Goal: Task Accomplishment & Management: Use online tool/utility

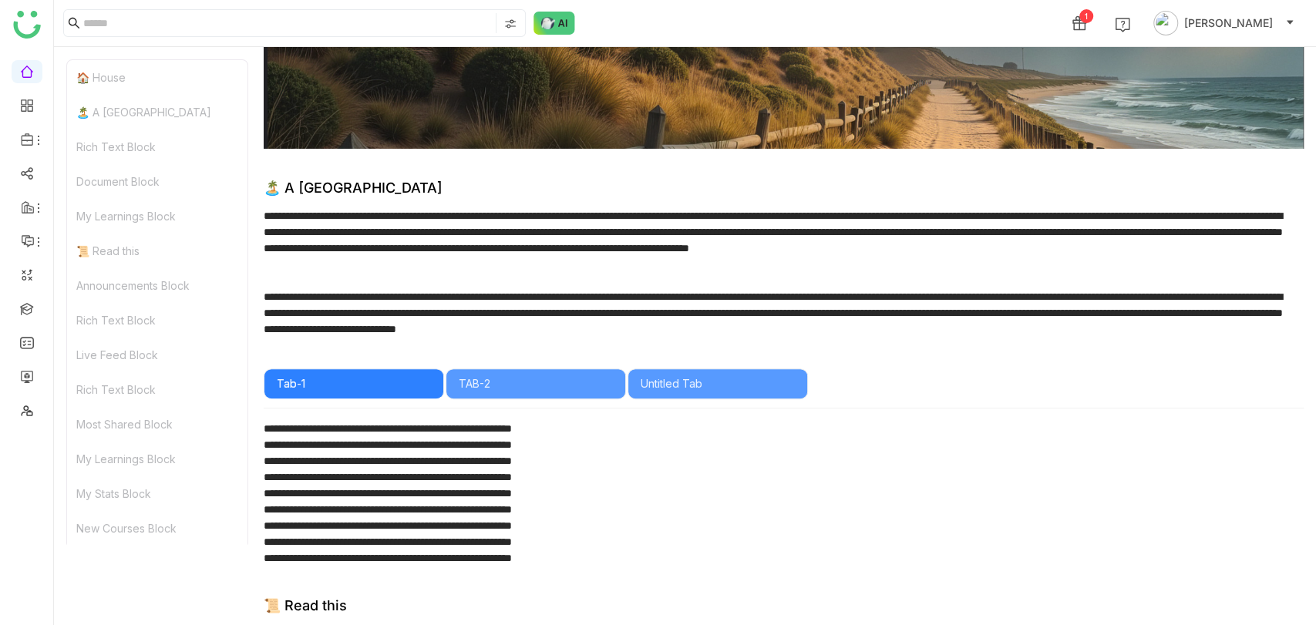
scroll to position [342, 0]
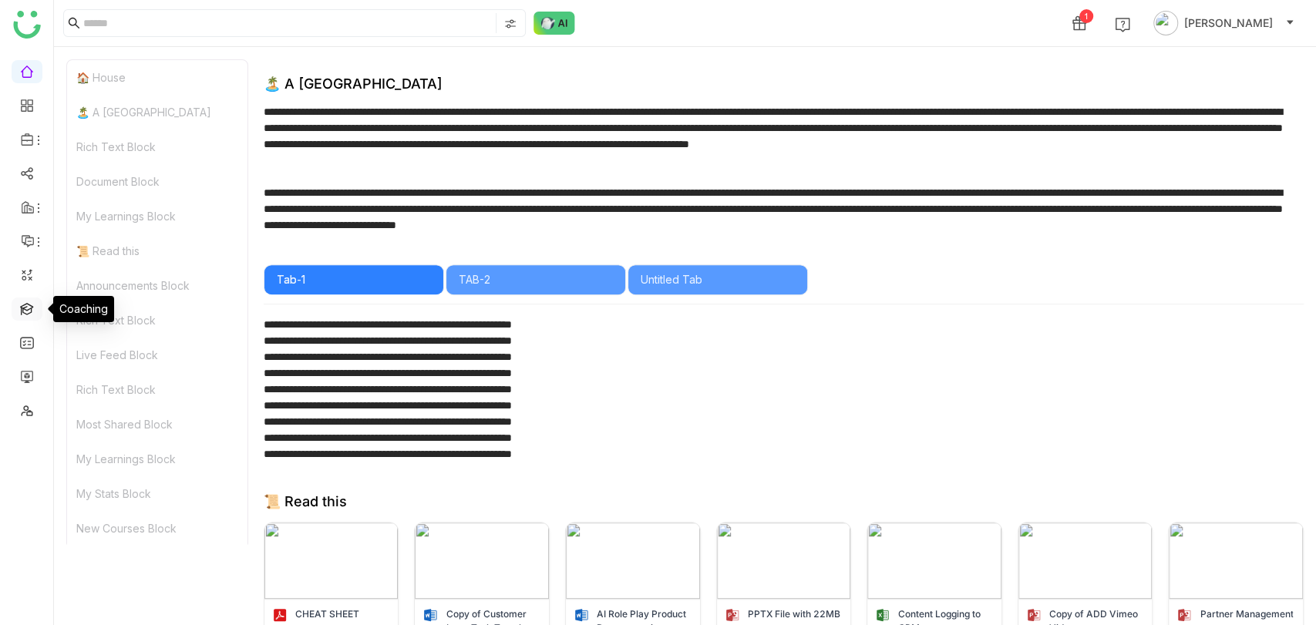
click at [22, 301] on link at bounding box center [27, 307] width 14 height 13
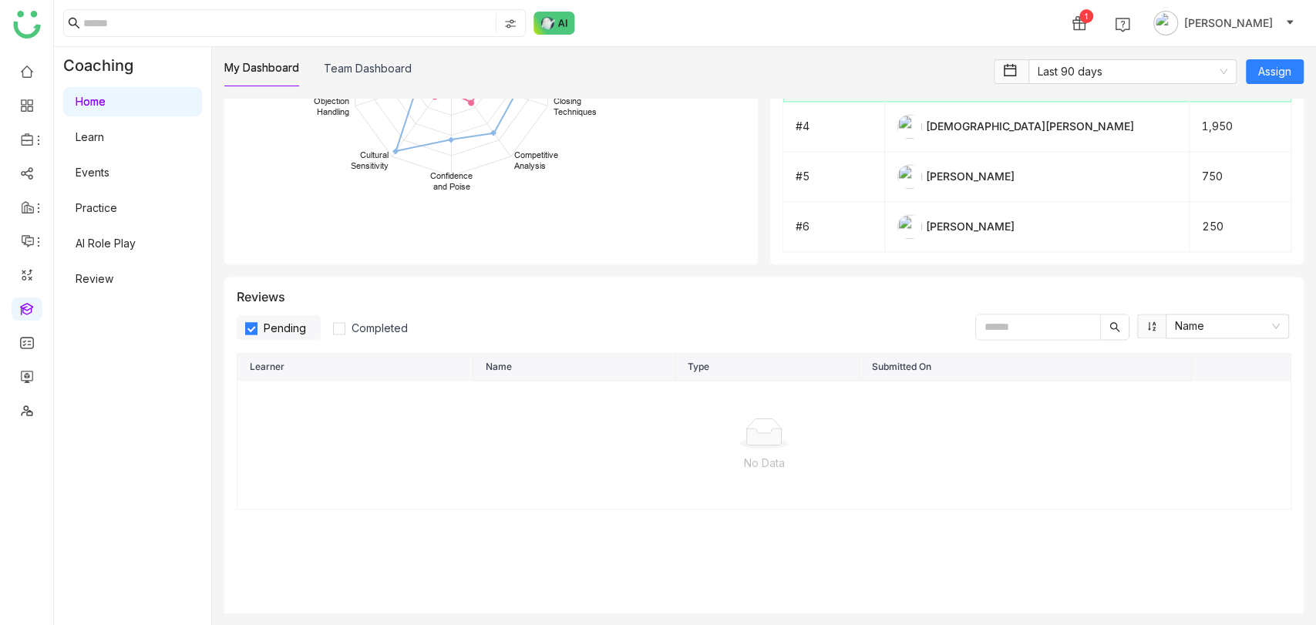
scroll to position [1198, 0]
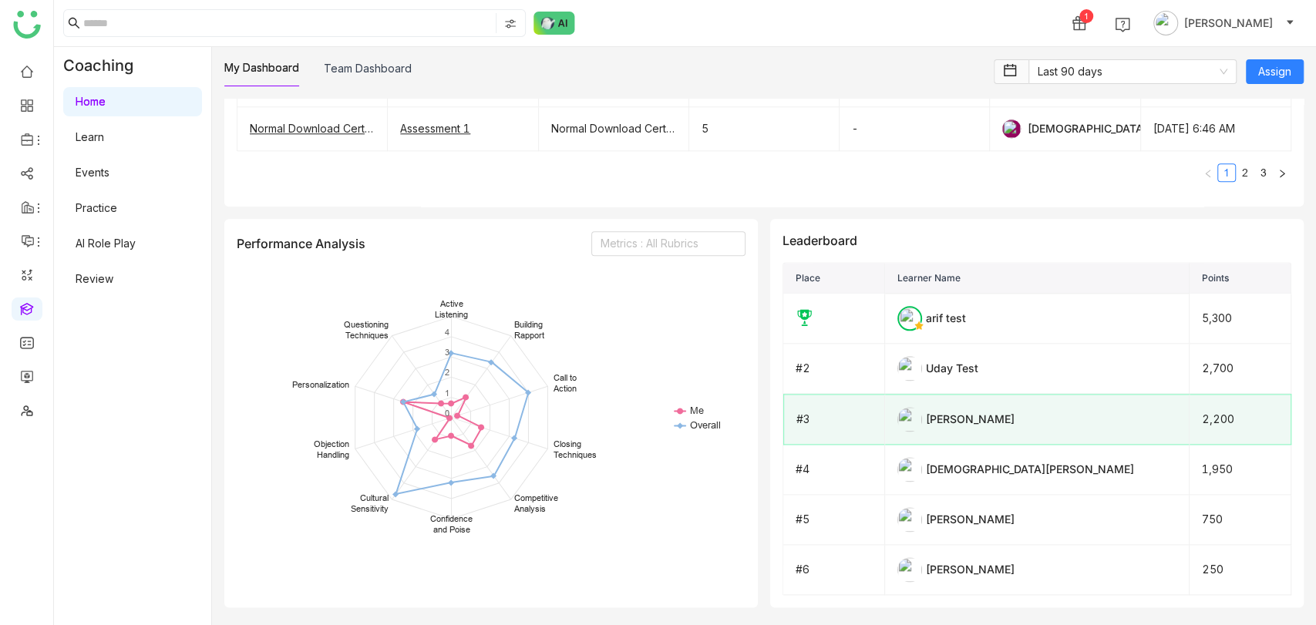
click at [337, 56] on div "My Dashboard Team Dashboard Last 90 days Assign Progress 66 Newly Assigned Lear…" at bounding box center [764, 336] width 1104 height 578
click at [346, 56] on div "My Dashboard Team Dashboard Last 90 days Assign Progress 66 Newly Assigned Lear…" at bounding box center [764, 336] width 1104 height 578
click at [398, 69] on link "Team Dashboard" at bounding box center [368, 68] width 88 height 13
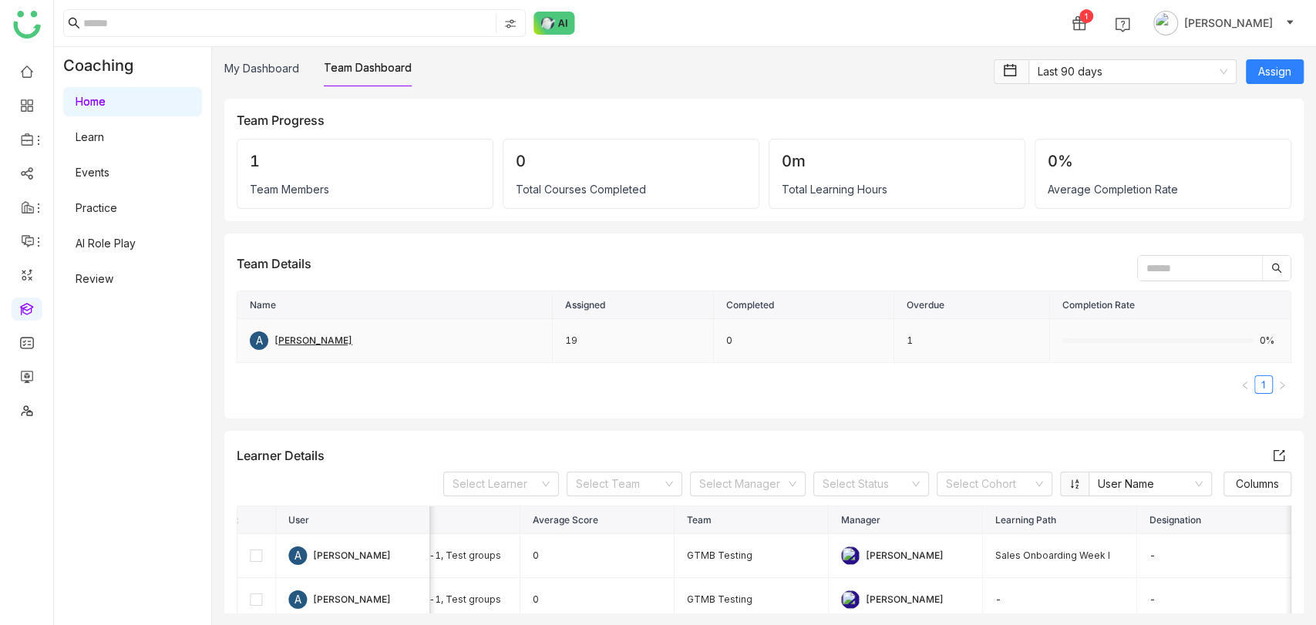
click at [329, 333] on div "A arif" at bounding box center [395, 340] width 290 height 18
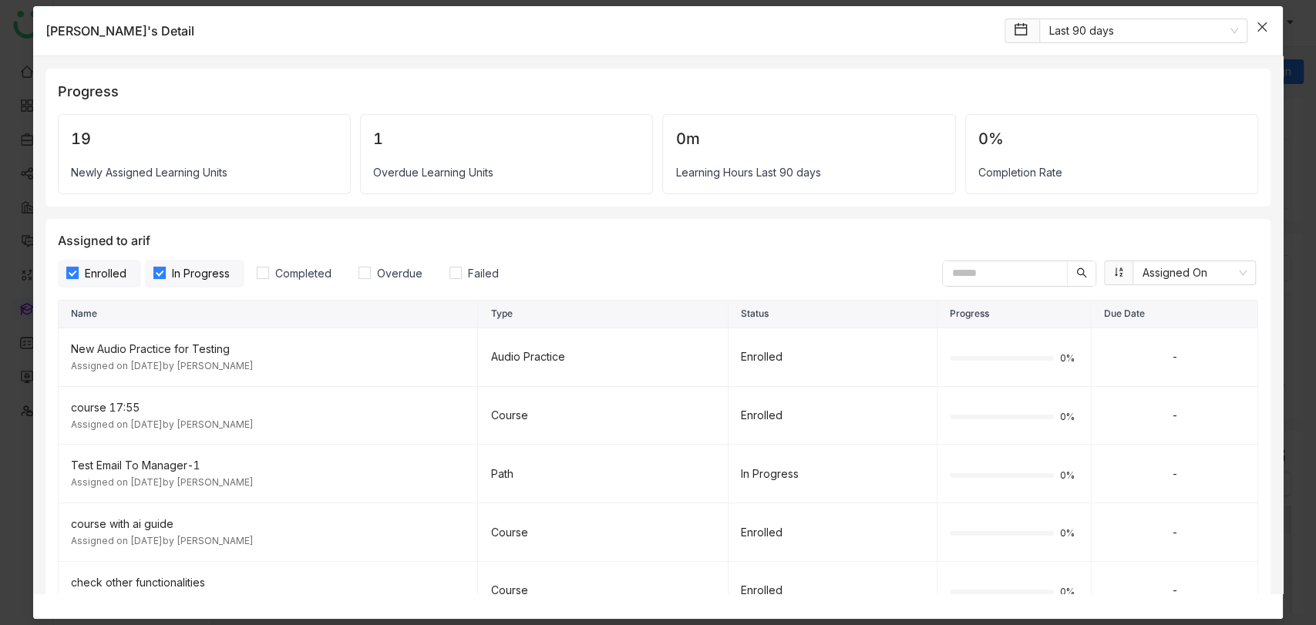
click at [1266, 30] on icon "Close" at bounding box center [1261, 27] width 12 height 12
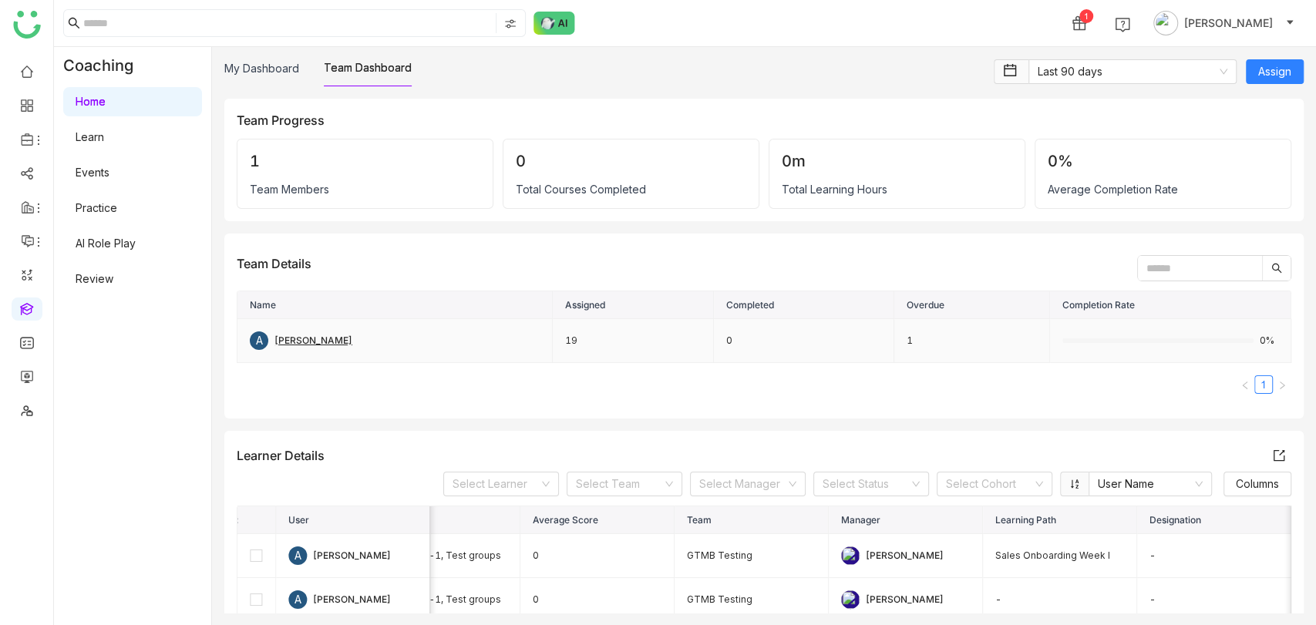
click at [894, 340] on td "1" at bounding box center [972, 341] width 156 height 44
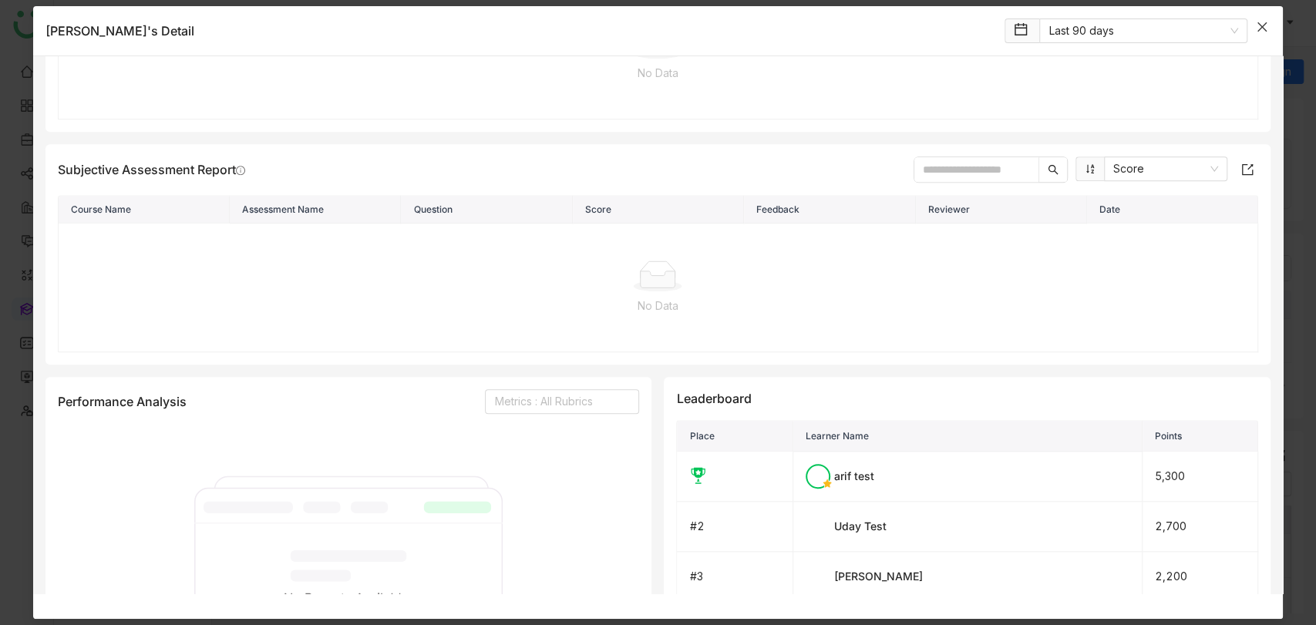
scroll to position [263, 0]
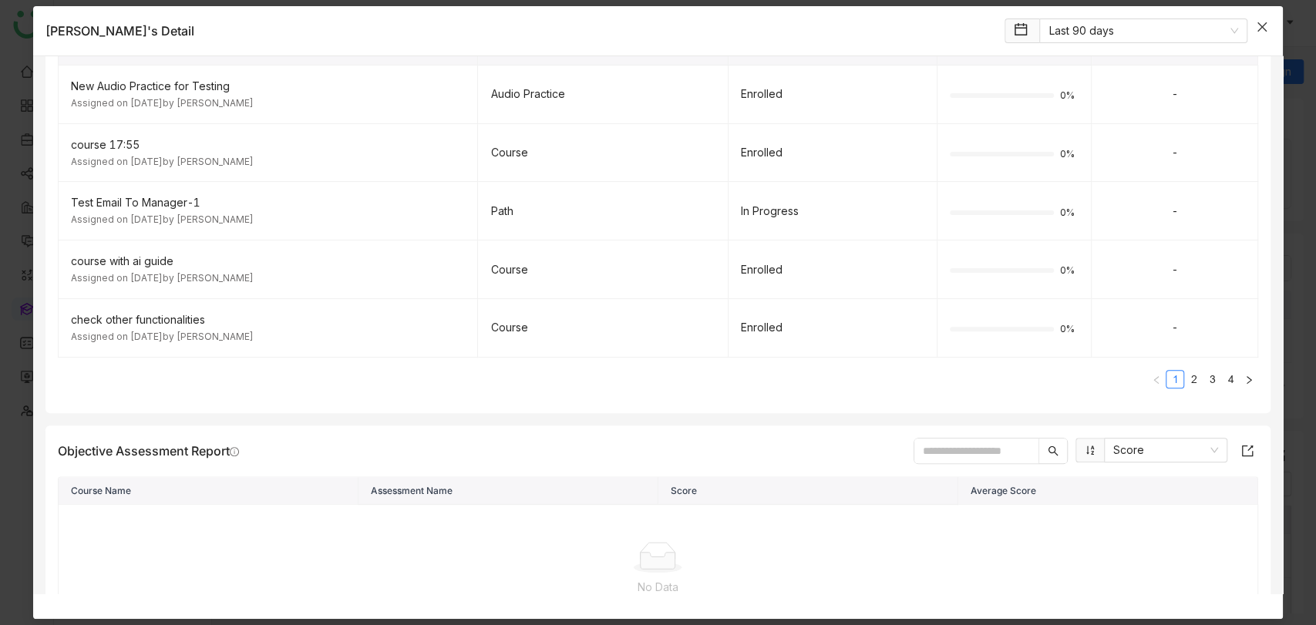
click at [1261, 21] on icon "Close" at bounding box center [1261, 27] width 12 height 12
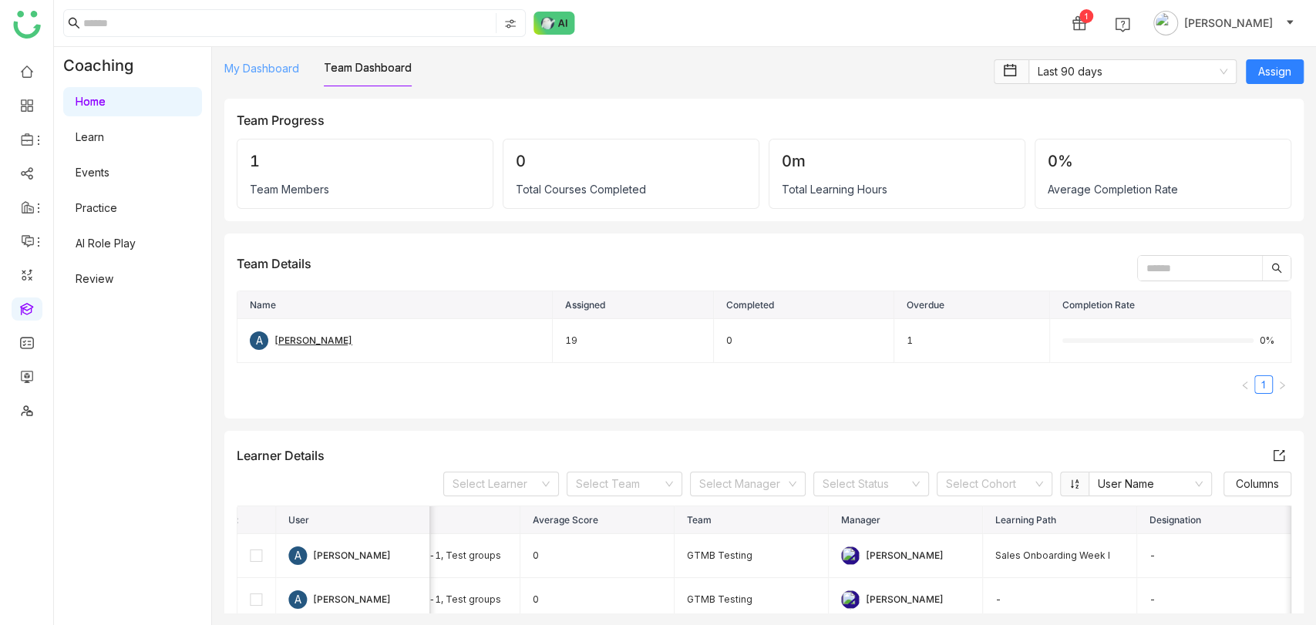
click at [279, 72] on link "My Dashboard" at bounding box center [261, 68] width 75 height 13
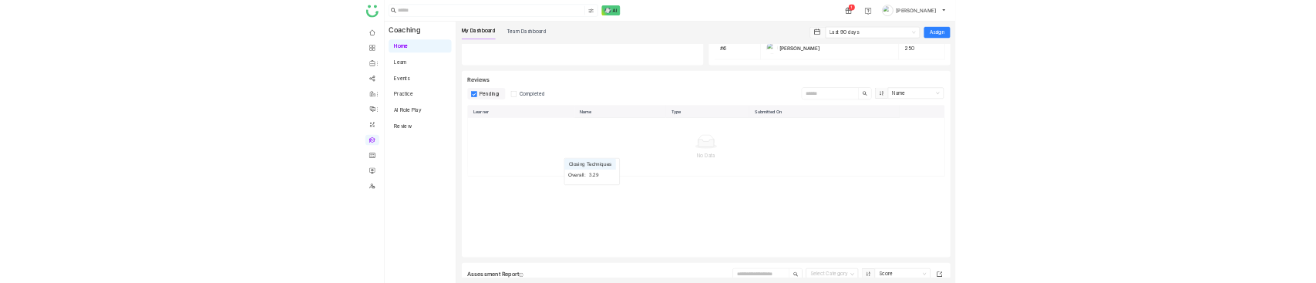
scroll to position [1857, 0]
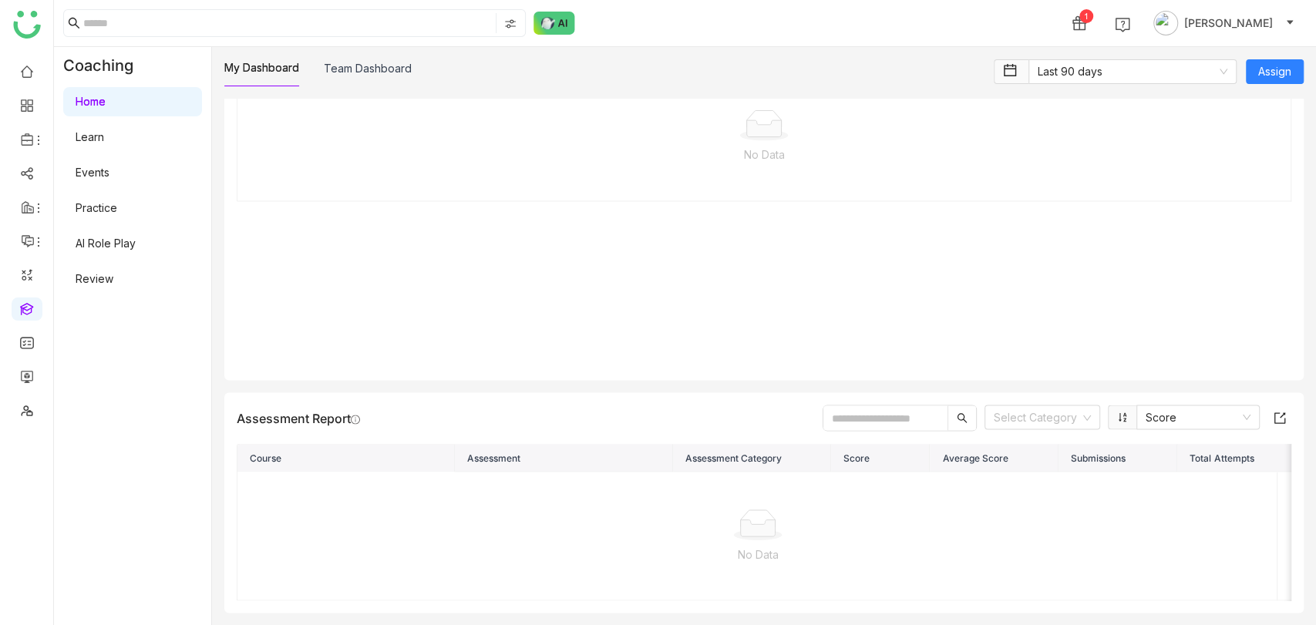
click at [683, 509] on div at bounding box center [758, 524] width 1016 height 31
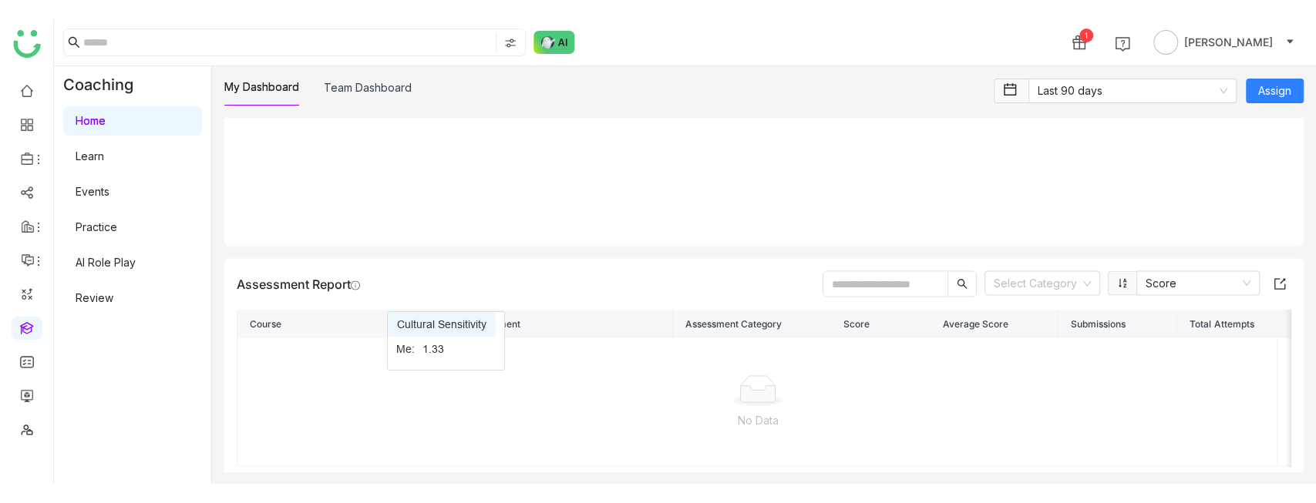
scroll to position [2017, 0]
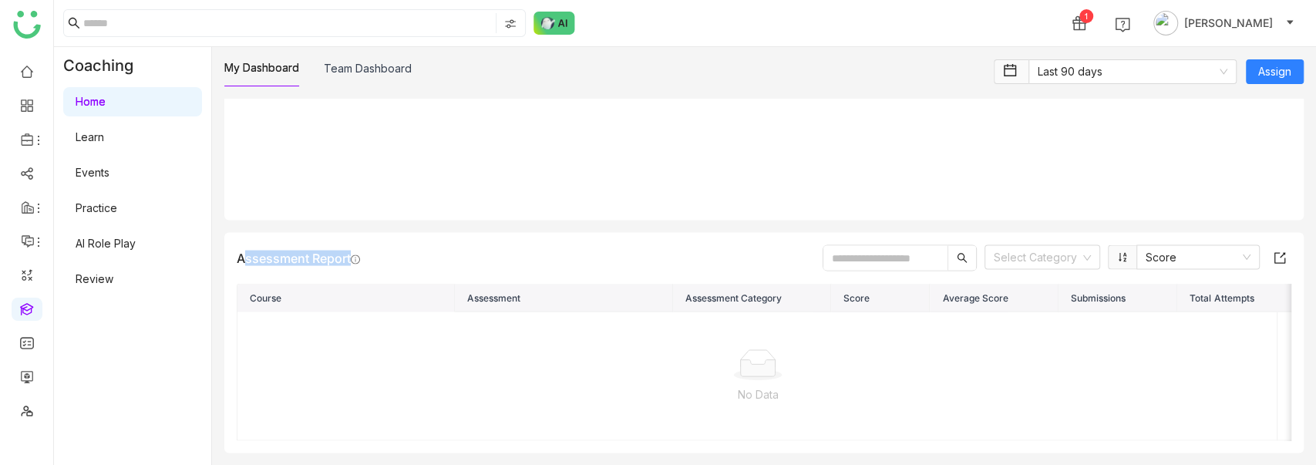
drag, startPoint x: 348, startPoint y: 247, endPoint x: 240, endPoint y: 248, distance: 107.9
click at [240, 250] on div "Assessment Report" at bounding box center [298, 257] width 123 height 15
copy div "Assessment Repor"
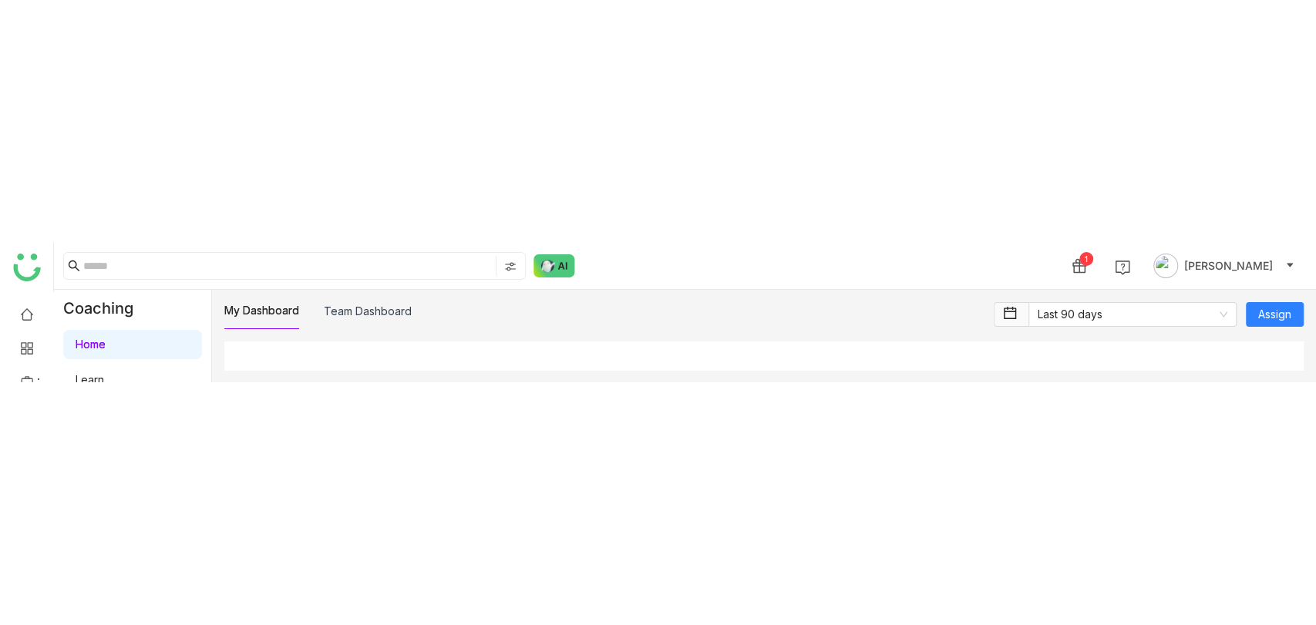
scroll to position [1857, 0]
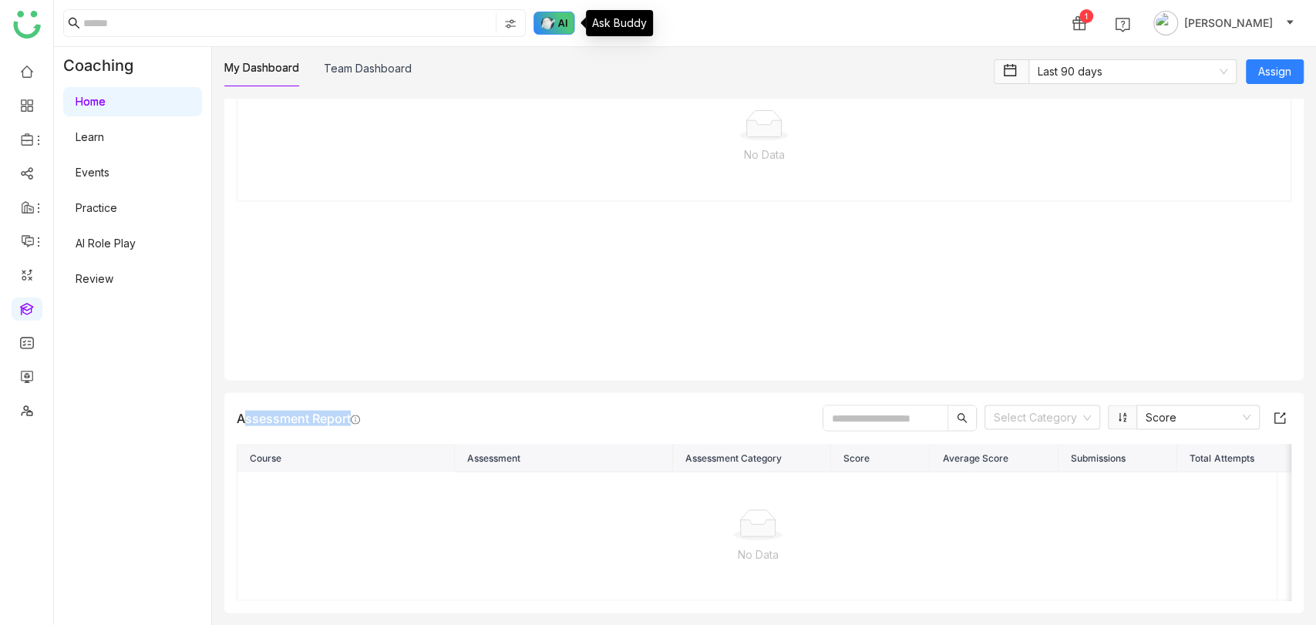
click at [570, 23] on img at bounding box center [554, 23] width 42 height 23
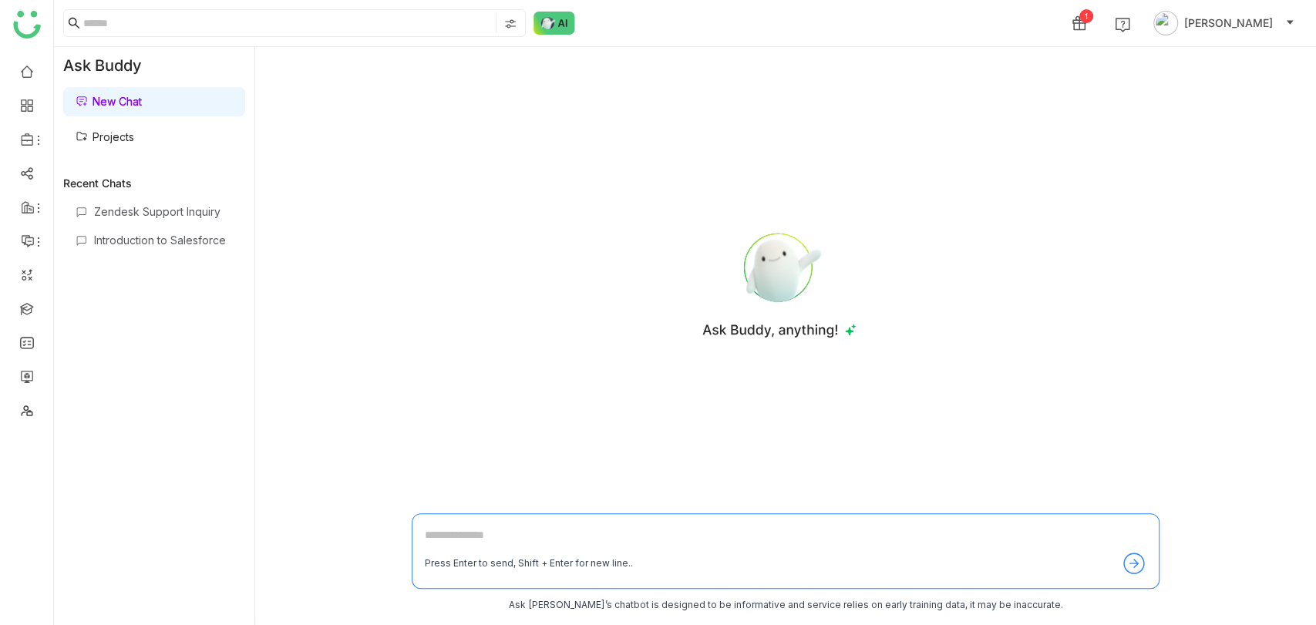
click at [134, 131] on link "Projects" at bounding box center [105, 136] width 59 height 13
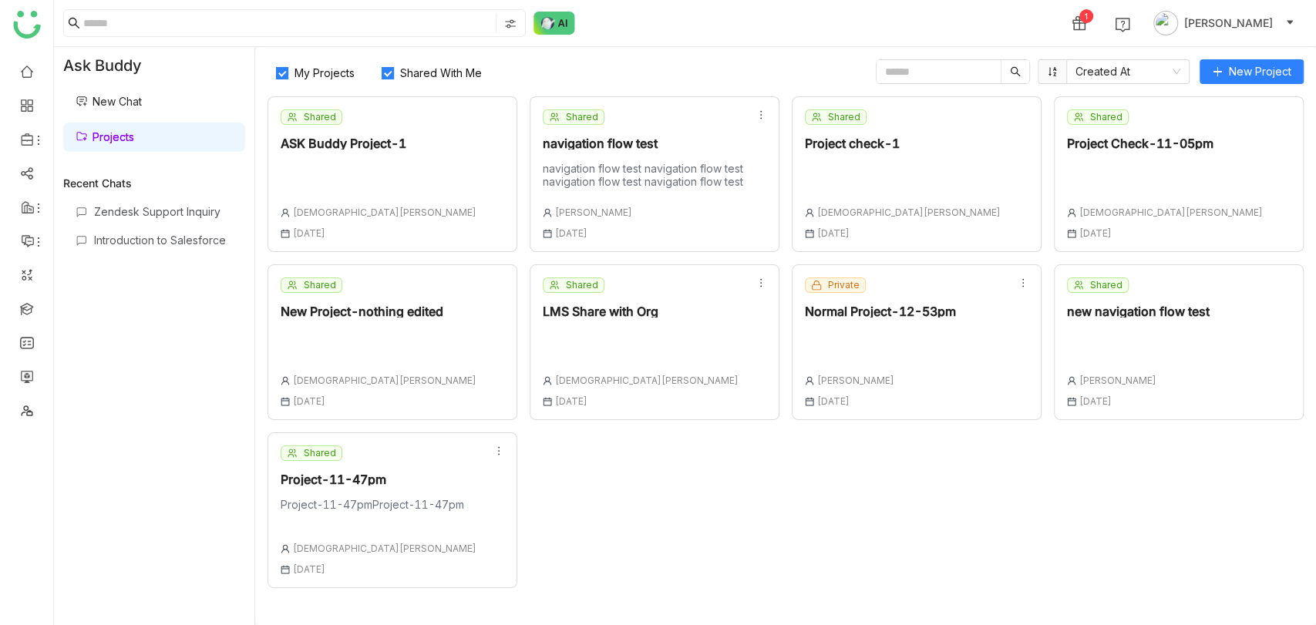
click at [415, 282] on div "Shared Project-11-47pm Project-11-47pmProject-11-47pm Vishnu Vardhan 19 Aug , 2…" at bounding box center [379, 509] width 196 height 129
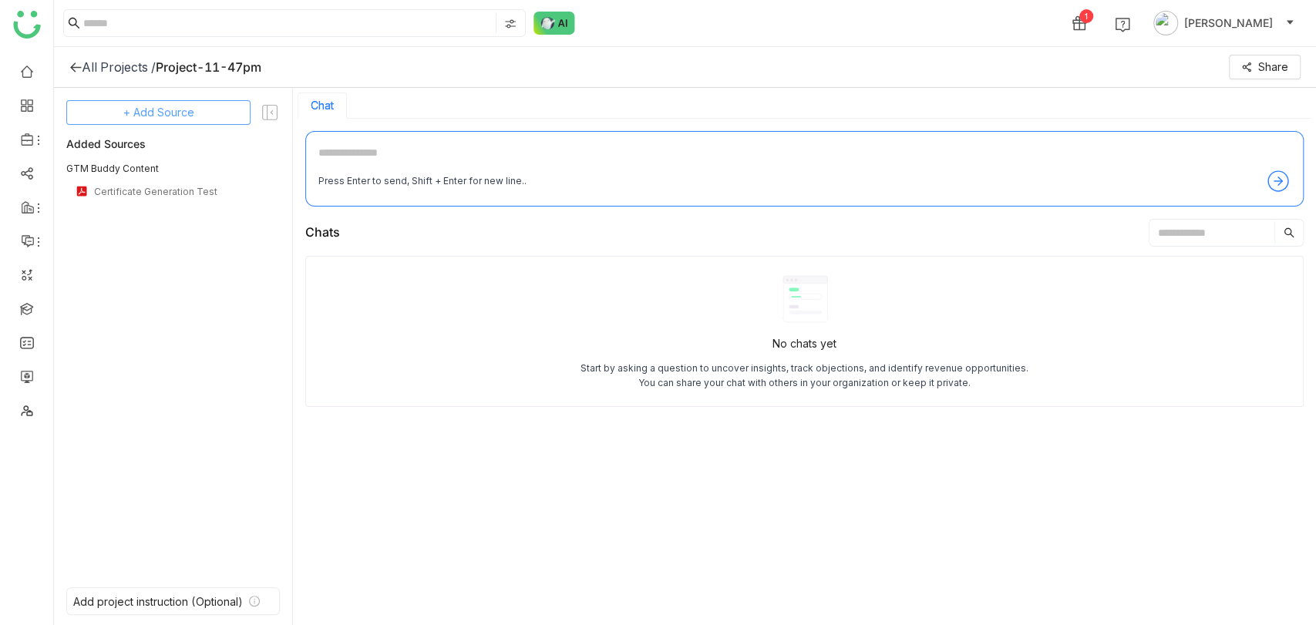
click at [175, 119] on span "+ Add Source" at bounding box center [158, 112] width 71 height 17
click at [179, 155] on span "GTM Buddy Content" at bounding box center [170, 154] width 89 height 14
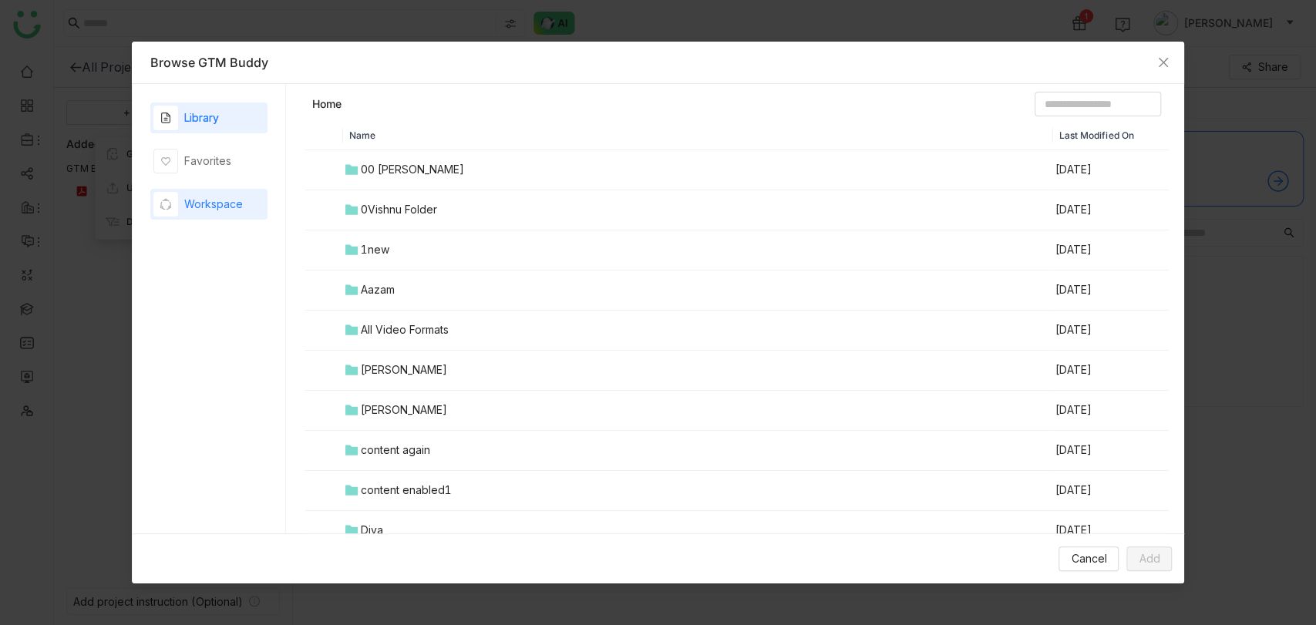
click at [237, 213] on div "Workspace" at bounding box center [197, 204] width 89 height 25
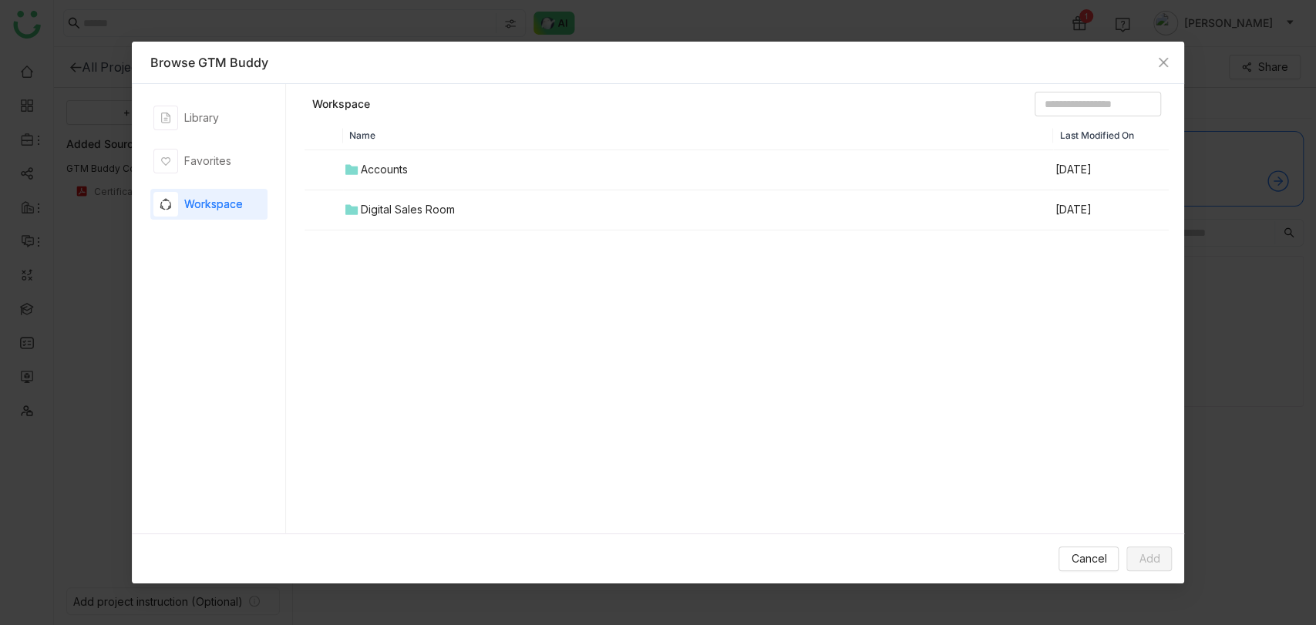
click at [382, 197] on td "Digital Sales Room" at bounding box center [698, 210] width 711 height 40
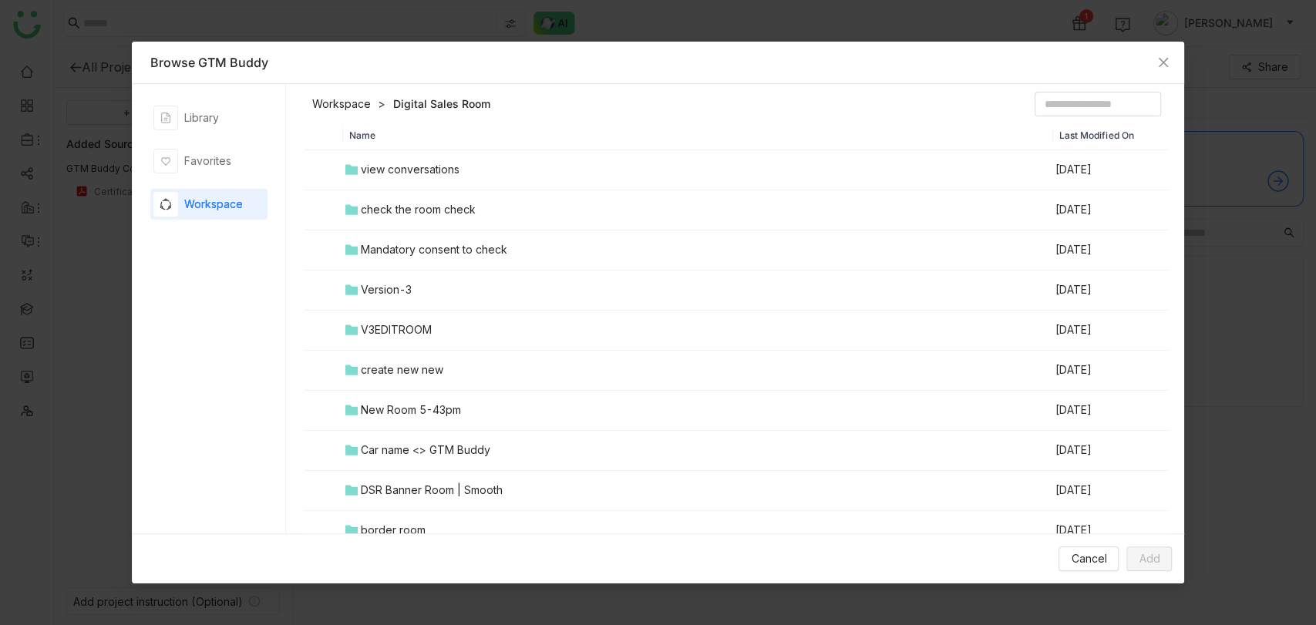
click at [383, 257] on div "Mandatory consent to check" at bounding box center [434, 249] width 146 height 17
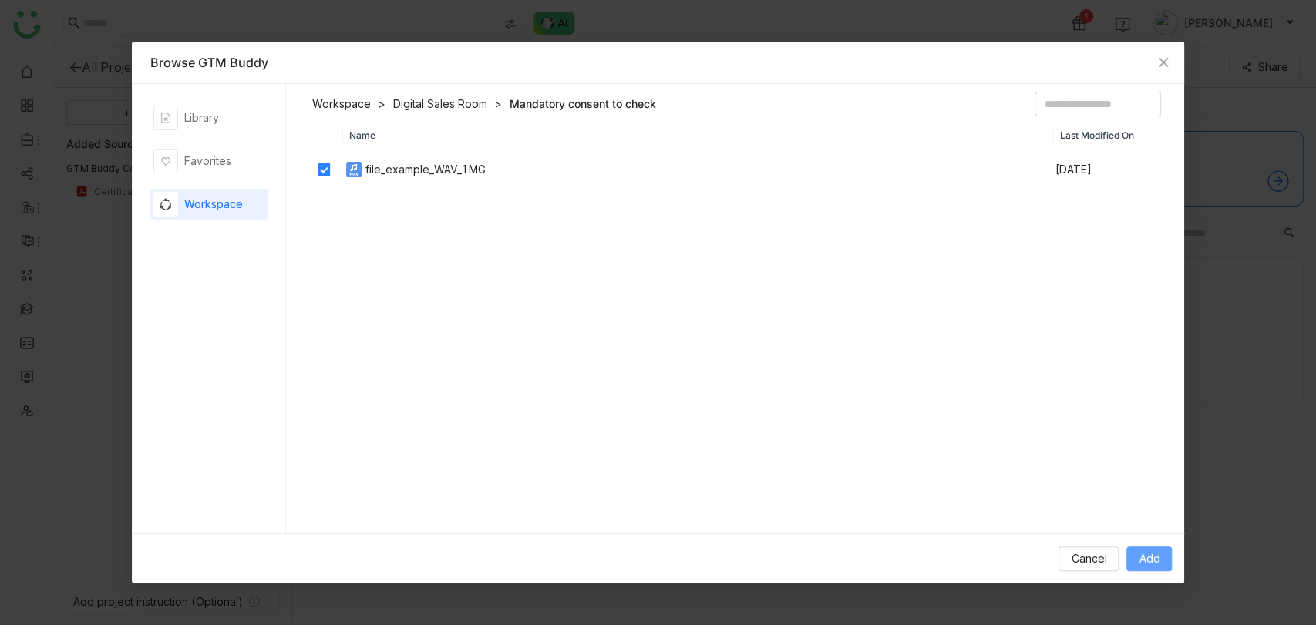
click at [1137, 282] on button "Add" at bounding box center [1148, 558] width 45 height 25
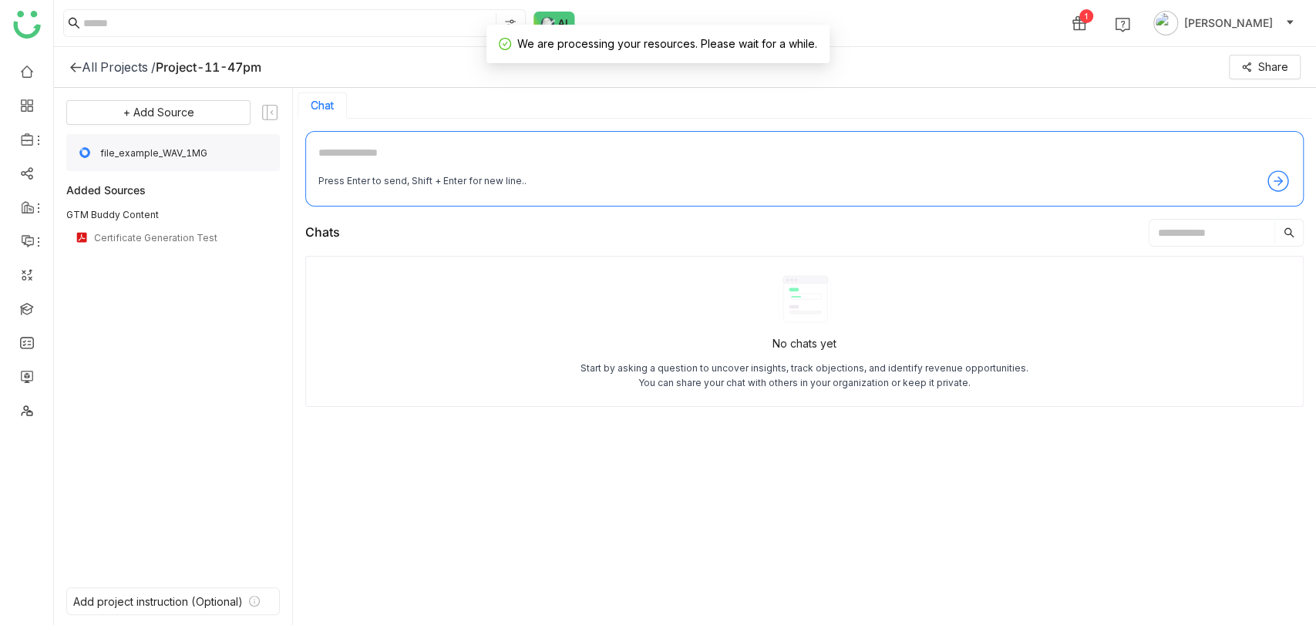
click at [182, 150] on span "file_example_WAV_1MG" at bounding box center [185, 153] width 170 height 12
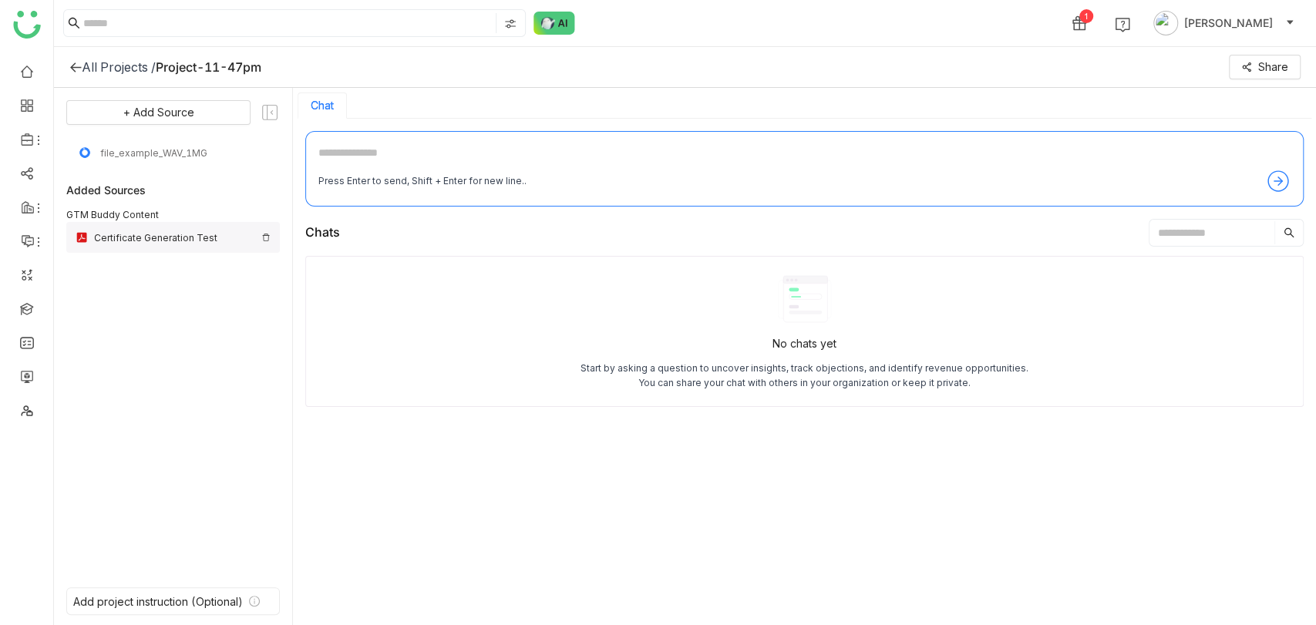
click at [158, 239] on div "Certificate Generation Test" at bounding box center [174, 238] width 161 height 12
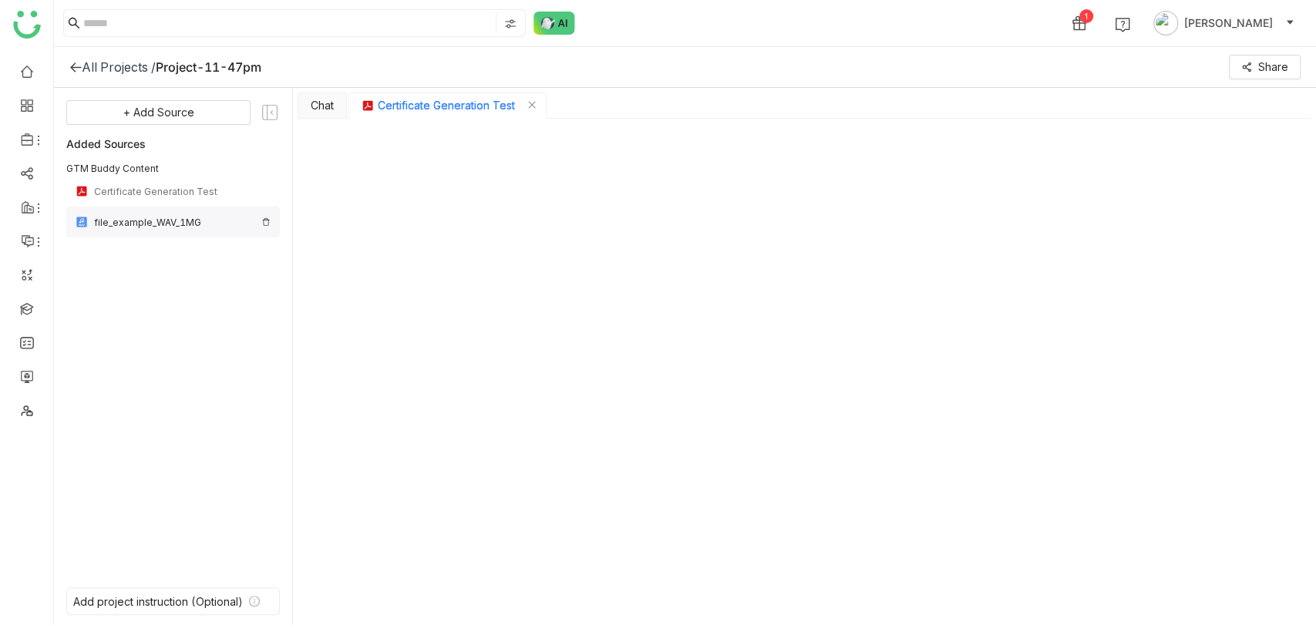
click at [104, 213] on div "file_example_WAV_1MG" at bounding box center [172, 222] width 213 height 31
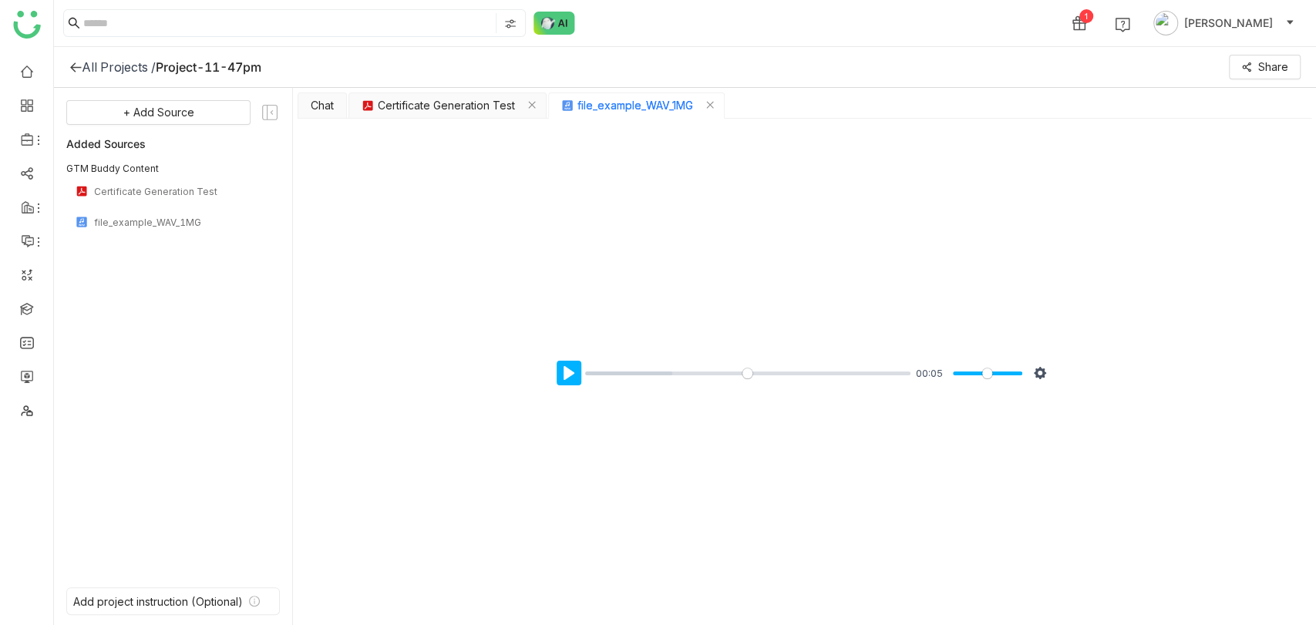
click at [563, 282] on button "Pause Play" at bounding box center [568, 373] width 25 height 25
type input "*****"
click at [569, 282] on button "Pause Play" at bounding box center [568, 373] width 25 height 25
type input "*****"
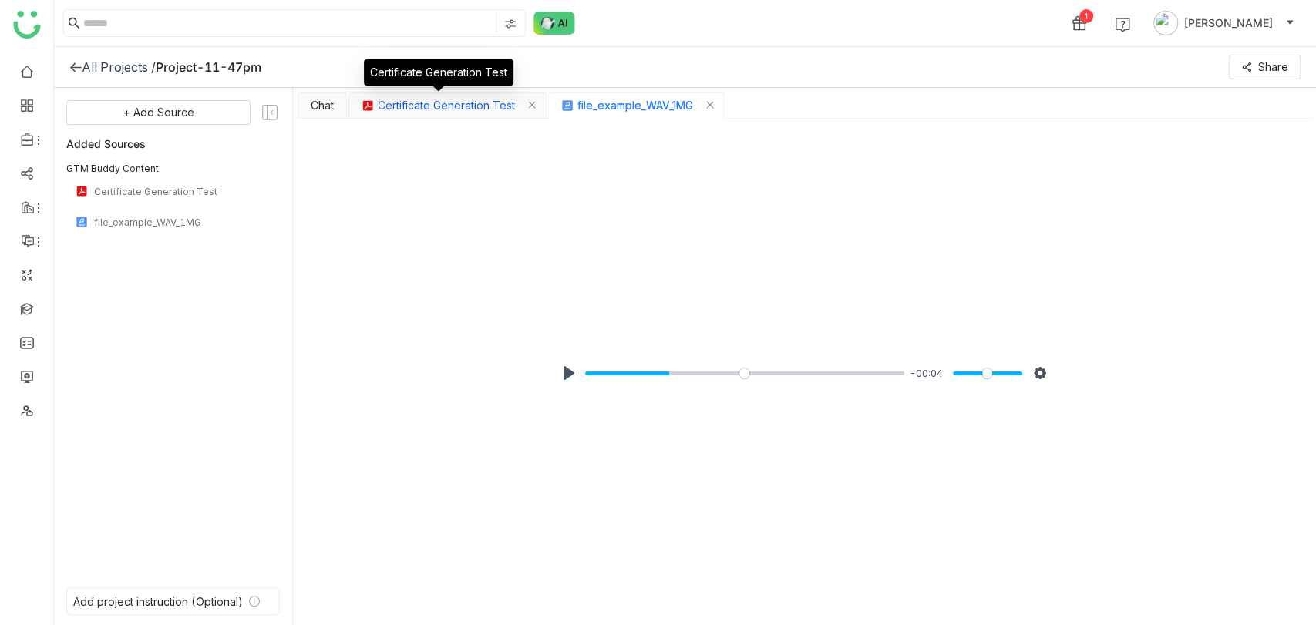
click at [431, 103] on span "Certificate Generation Test" at bounding box center [446, 105] width 137 height 17
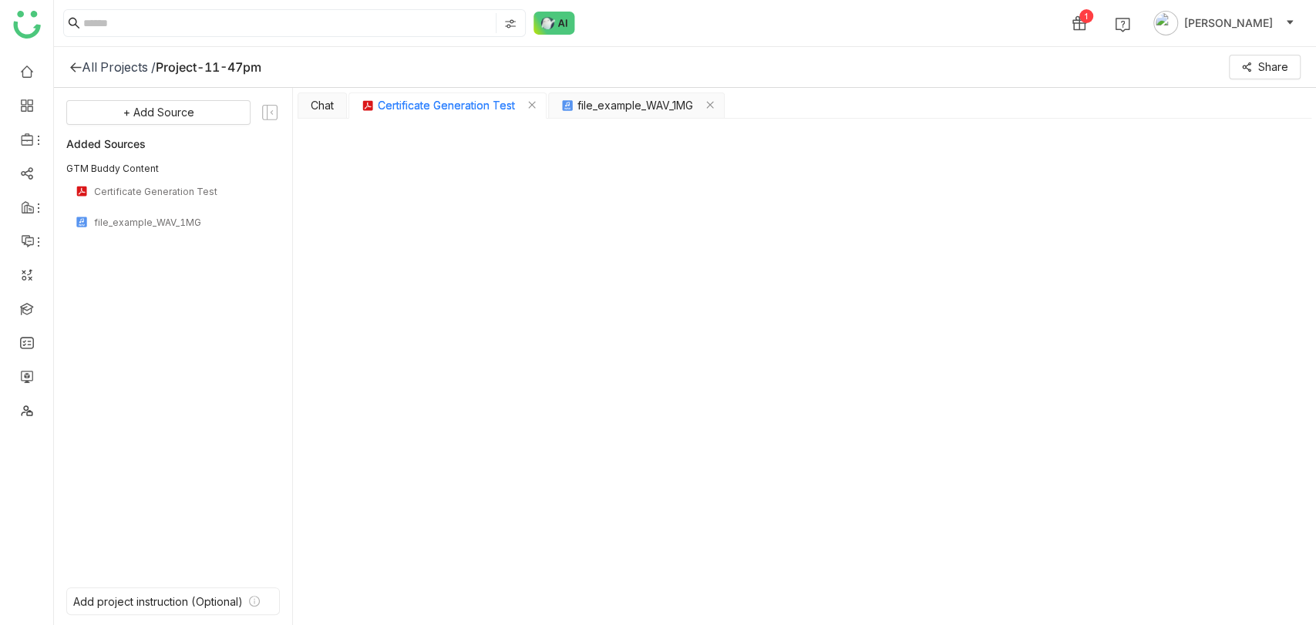
click at [296, 89] on nz-tabset "Chat Certificate Generation Test file_example_WAV_1MG Press Enter to send, Shif…" at bounding box center [804, 357] width 1023 height 539
click at [313, 106] on button "Chat" at bounding box center [322, 105] width 23 height 12
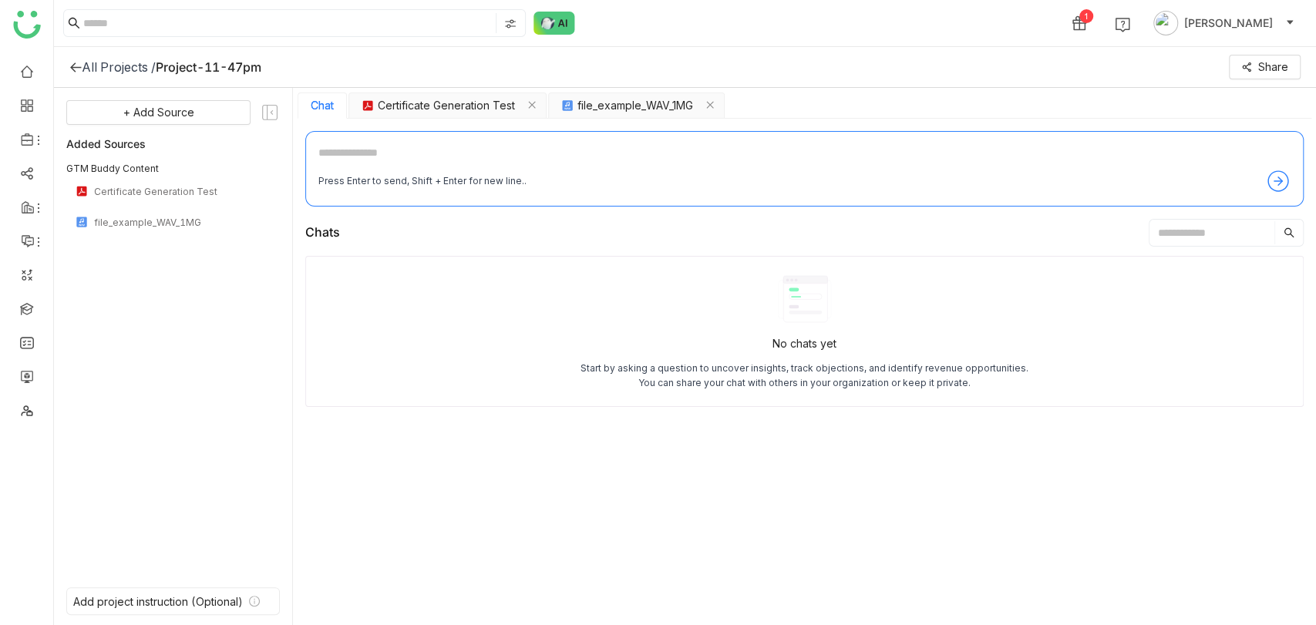
click at [405, 159] on textarea at bounding box center [804, 156] width 972 height 25
type textarea "*******"
